Goal: Check status: Check status

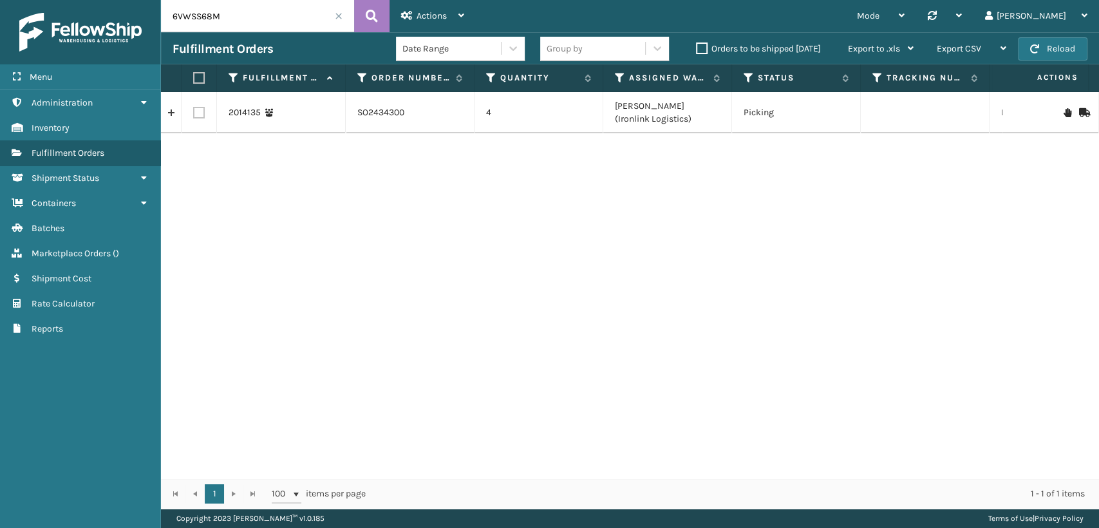
drag, startPoint x: 236, startPoint y: 17, endPoint x: 41, endPoint y: 3, distance: 196.2
click at [41, 0] on div "Menu Administration Inventory Fulfillment Orders Shipment Status Containers Bat…" at bounding box center [549, 0] width 1099 height 0
drag, startPoint x: 226, startPoint y: 17, endPoint x: 0, endPoint y: -48, distance: 235.1
click at [0, 0] on html "Menu Administration Inventory Fulfillment Orders Shipment Status Containers Bat…" at bounding box center [549, 264] width 1099 height 528
paste input "SO2368082"
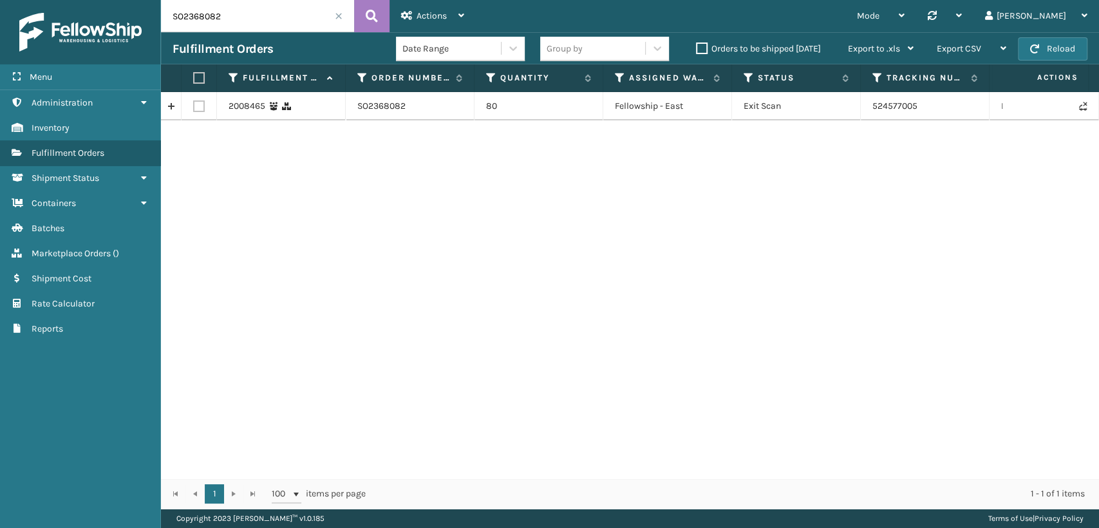
click at [907, 106] on td "524577005" at bounding box center [925, 106] width 129 height 28
copy td "524577005"
click at [879, 104] on td "524577005" at bounding box center [925, 106] width 129 height 28
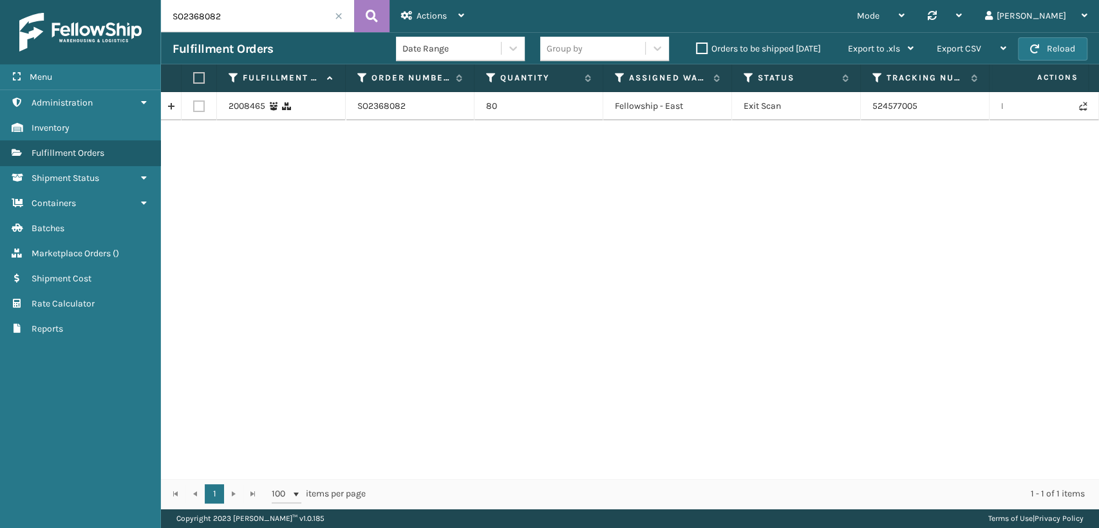
drag, startPoint x: 270, startPoint y: 21, endPoint x: 28, endPoint y: 10, distance: 243.0
click at [30, 0] on div "Menu Administration Inventory Fulfillment Orders Shipment Status Containers Bat…" at bounding box center [549, 0] width 1099 height 0
paste input "138"
type input "SO2368138"
click at [903, 104] on td "524716150" at bounding box center [925, 106] width 129 height 28
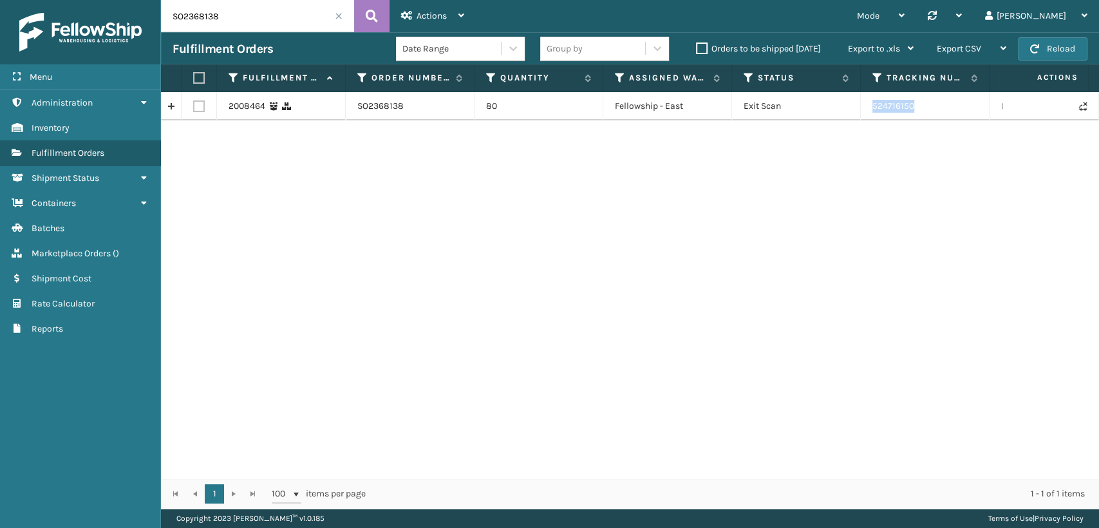
click at [903, 104] on td "524716150" at bounding box center [925, 106] width 129 height 28
copy td "524716150"
click at [341, 21] on input "SO2368138" at bounding box center [257, 16] width 193 height 32
click at [337, 15] on span at bounding box center [339, 16] width 8 height 8
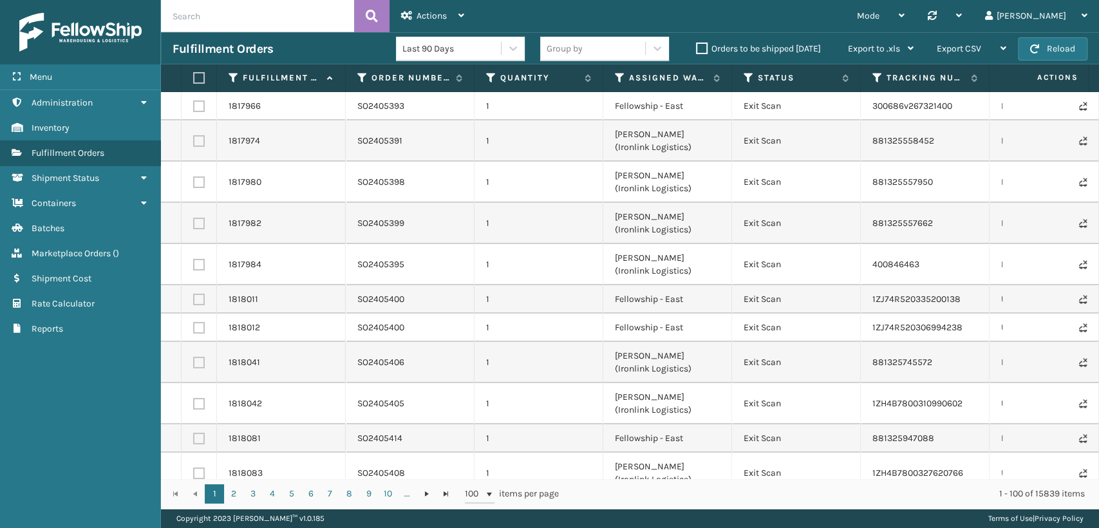
click at [215, 8] on input "text" at bounding box center [257, 16] width 193 height 32
paste input "SO2367632"
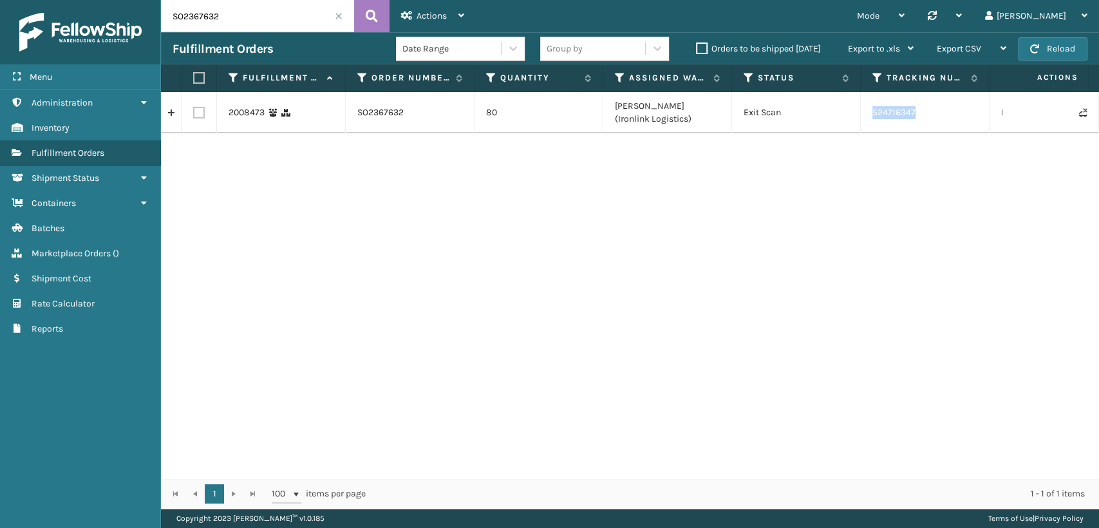
drag, startPoint x: 941, startPoint y: 112, endPoint x: 1040, endPoint y: 116, distance: 99.2
click at [873, 118] on td "524716347" at bounding box center [925, 112] width 129 height 41
copy td "524716347"
drag, startPoint x: 118, startPoint y: 16, endPoint x: 24, endPoint y: 20, distance: 94.1
click at [24, 0] on div "Menu Administration Inventory Fulfillment Orders Shipment Status Containers Bat…" at bounding box center [549, 0] width 1099 height 0
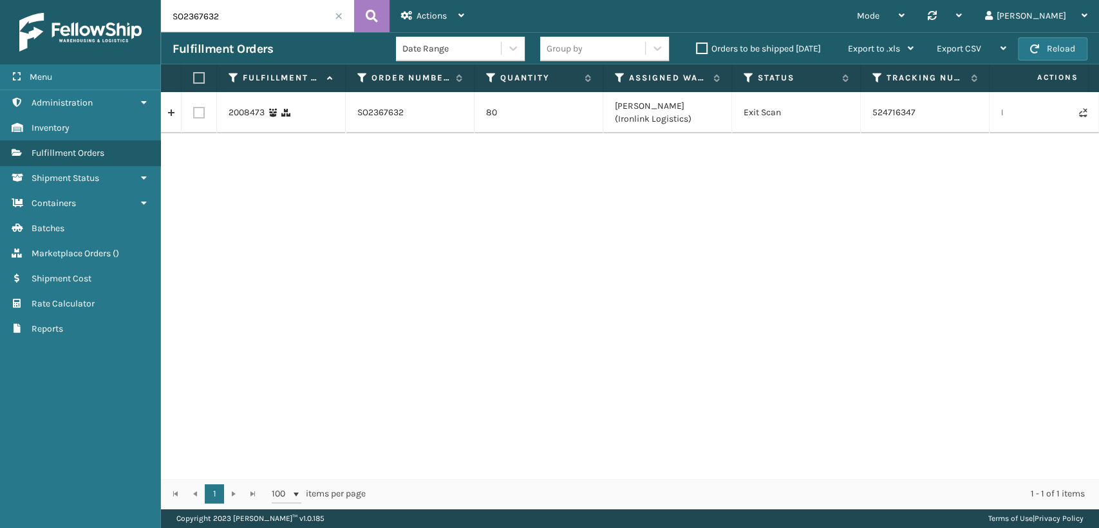
paste input "3"
drag, startPoint x: 920, startPoint y: 112, endPoint x: 870, endPoint y: 115, distance: 49.6
click at [870, 115] on td "524730147" at bounding box center [925, 112] width 129 height 41
copy td "524730147"
drag, startPoint x: 67, startPoint y: 21, endPoint x: 25, endPoint y: 6, distance: 44.2
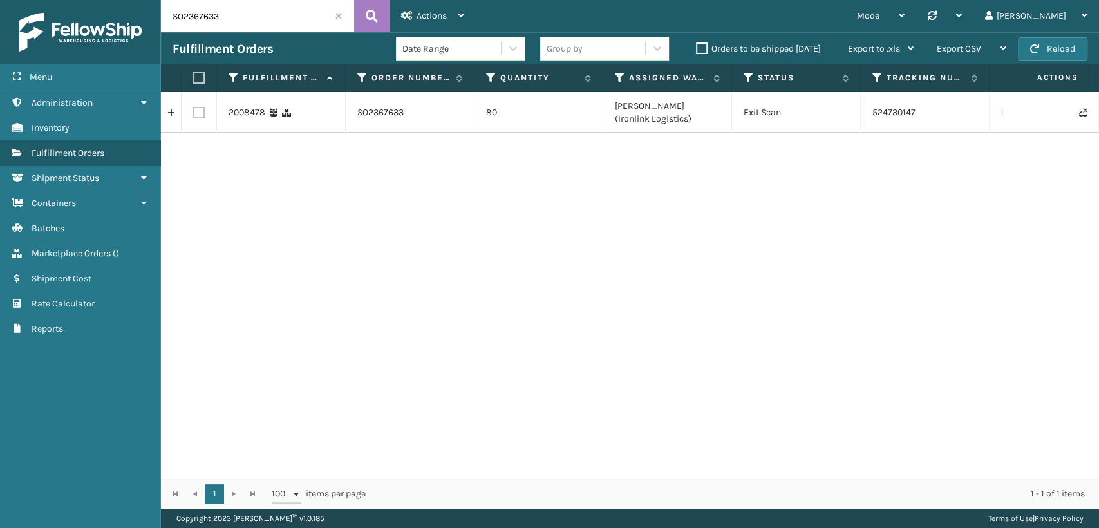
click at [12, 0] on div "Menu Administration Inventory Fulfillment Orders Shipment Status Containers Bat…" at bounding box center [549, 0] width 1099 height 0
paste input "4"
drag, startPoint x: 930, startPoint y: 114, endPoint x: 871, endPoint y: 118, distance: 58.7
click at [871, 118] on td "524608891" at bounding box center [925, 112] width 129 height 41
copy td "524608891"
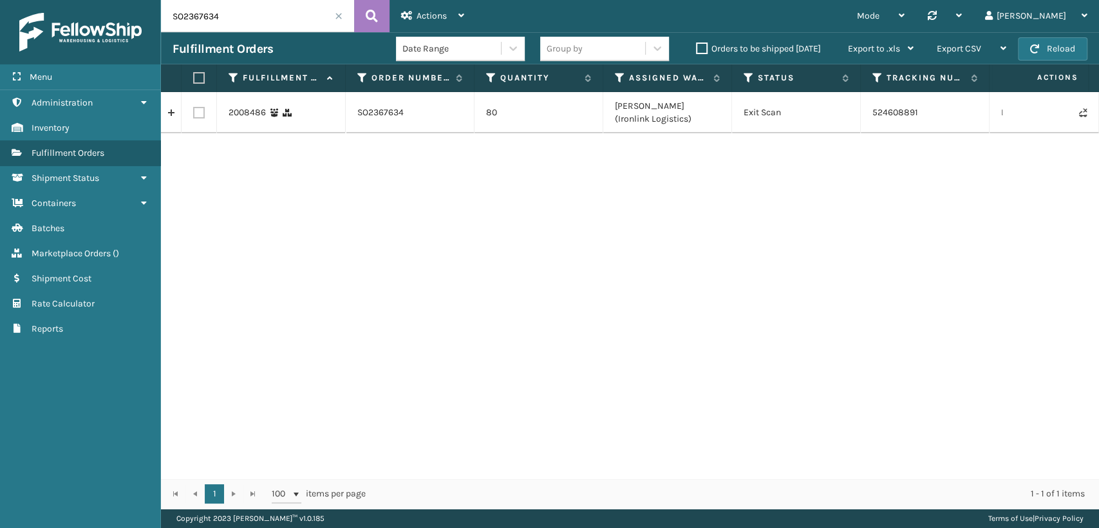
drag, startPoint x: 238, startPoint y: 18, endPoint x: 17, endPoint y: -4, distance: 221.9
click at [17, 0] on html "Menu Administration Inventory Fulfillment Orders Shipment Status Containers Bat…" at bounding box center [549, 264] width 1099 height 528
paste input "8078"
drag, startPoint x: 934, startPoint y: 117, endPoint x: 870, endPoint y: 117, distance: 64.4
click at [870, 117] on td "524566493" at bounding box center [925, 112] width 129 height 41
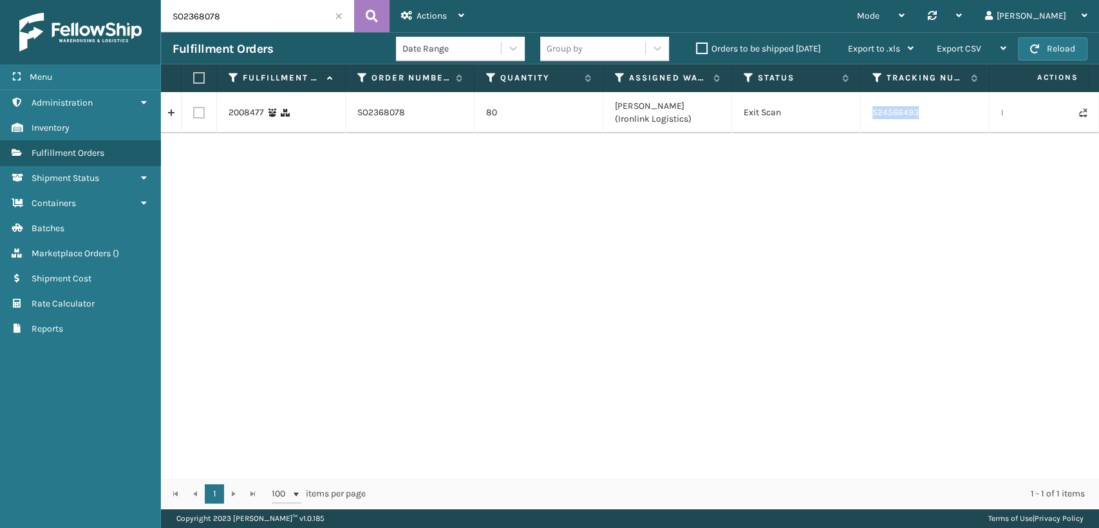
copy td "524566493"
drag, startPoint x: 258, startPoint y: 26, endPoint x: 75, endPoint y: 12, distance: 184.0
click at [75, 0] on div "Menu Administration Inventory Fulfillment Orders Shipment Status Containers Bat…" at bounding box center [549, 0] width 1099 height 0
paste input "434203"
type input "SO2434203"
